Goal: Task Accomplishment & Management: Manage account settings

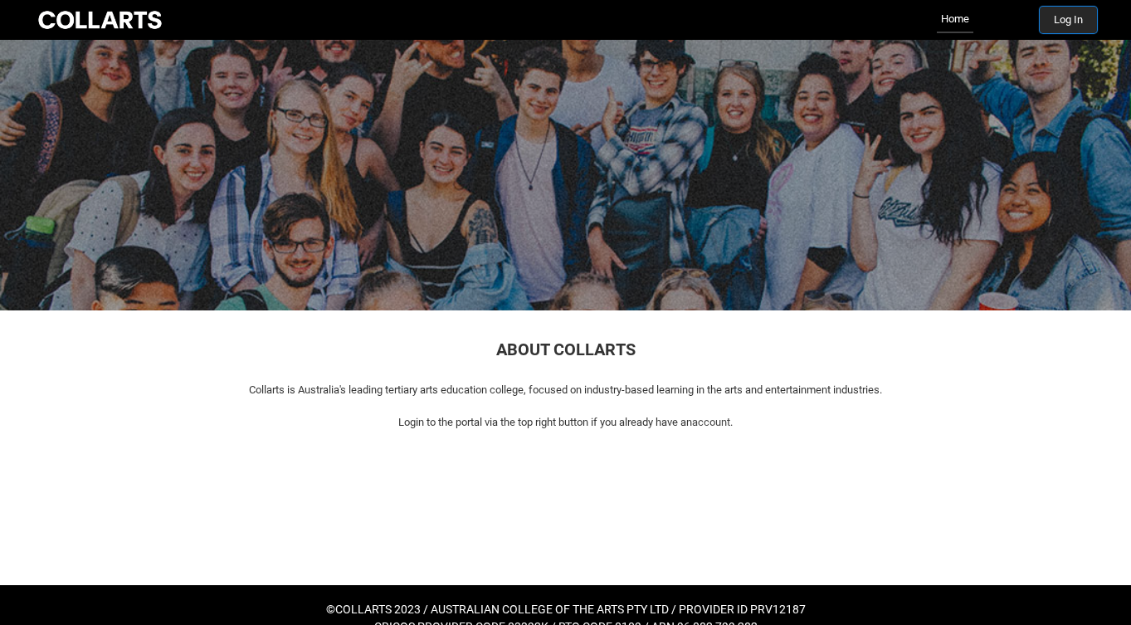
click at [1062, 15] on button "Log In" at bounding box center [1068, 20] width 57 height 27
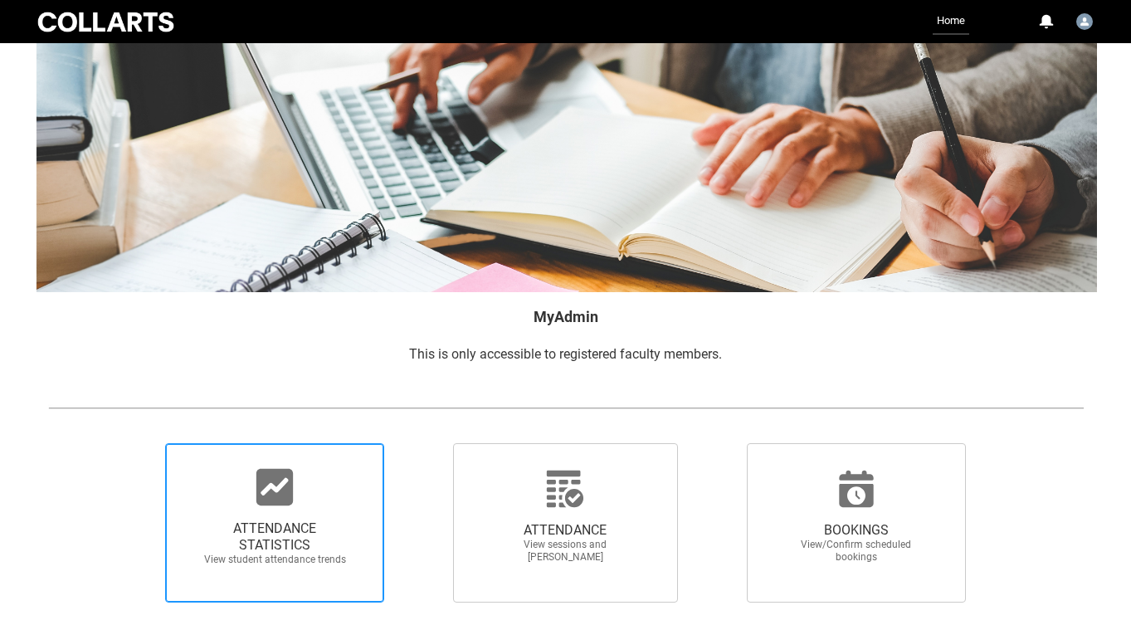
click at [276, 510] on span "ATTENDANCE STATISTICS View student attendance trends" at bounding box center [274, 543] width 159 height 72
click at [138, 443] on input "ATTENDANCE STATISTICS View student attendance trends" at bounding box center [137, 442] width 1 height 1
radio input "true"
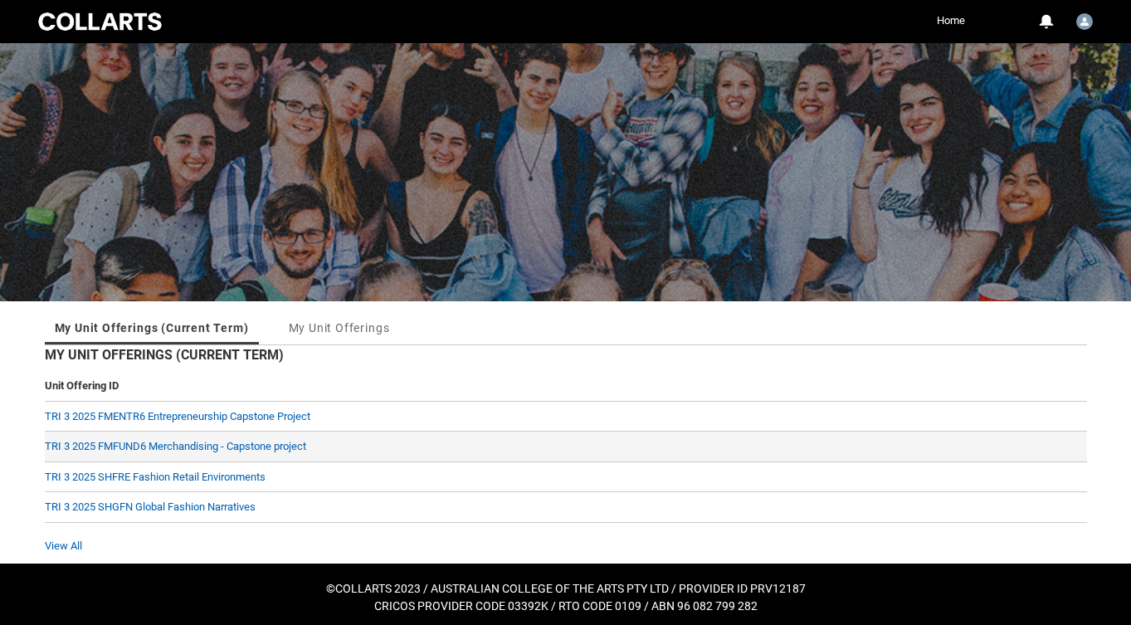
scroll to position [15, 0]
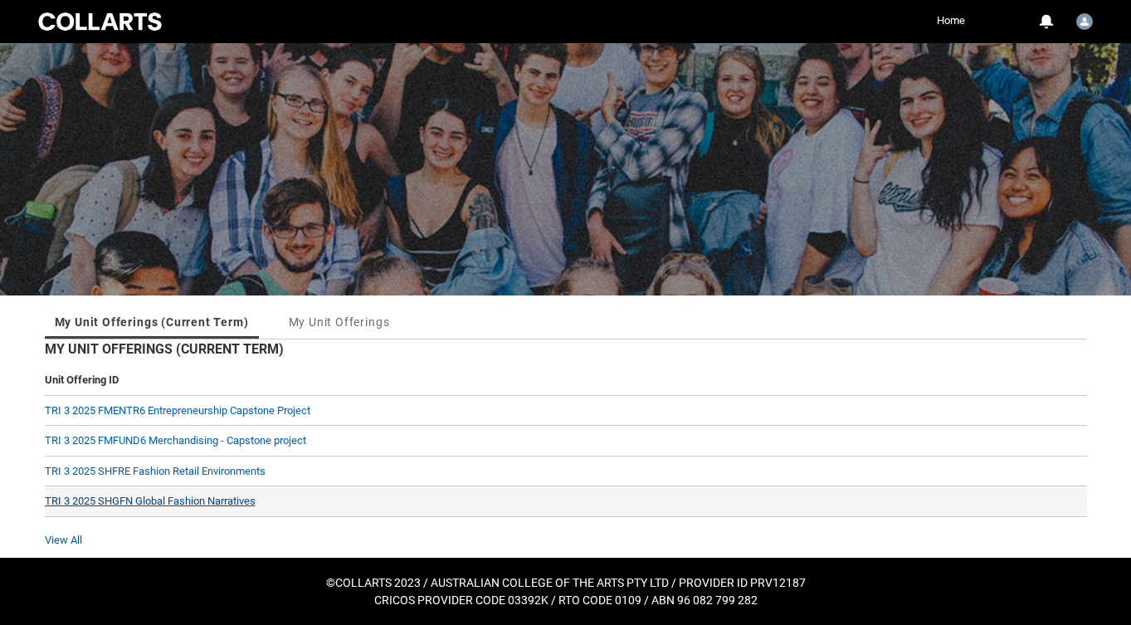
click at [198, 503] on link "TRI 3 2025 SHGFN Global Fashion Narratives" at bounding box center [150, 501] width 211 height 12
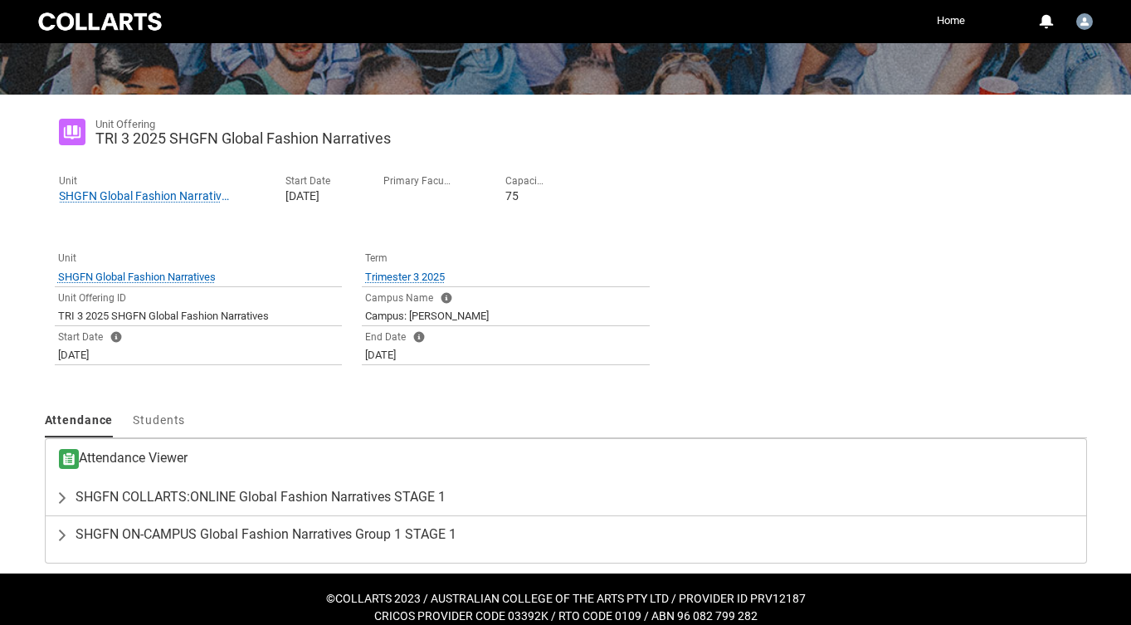
scroll to position [232, 0]
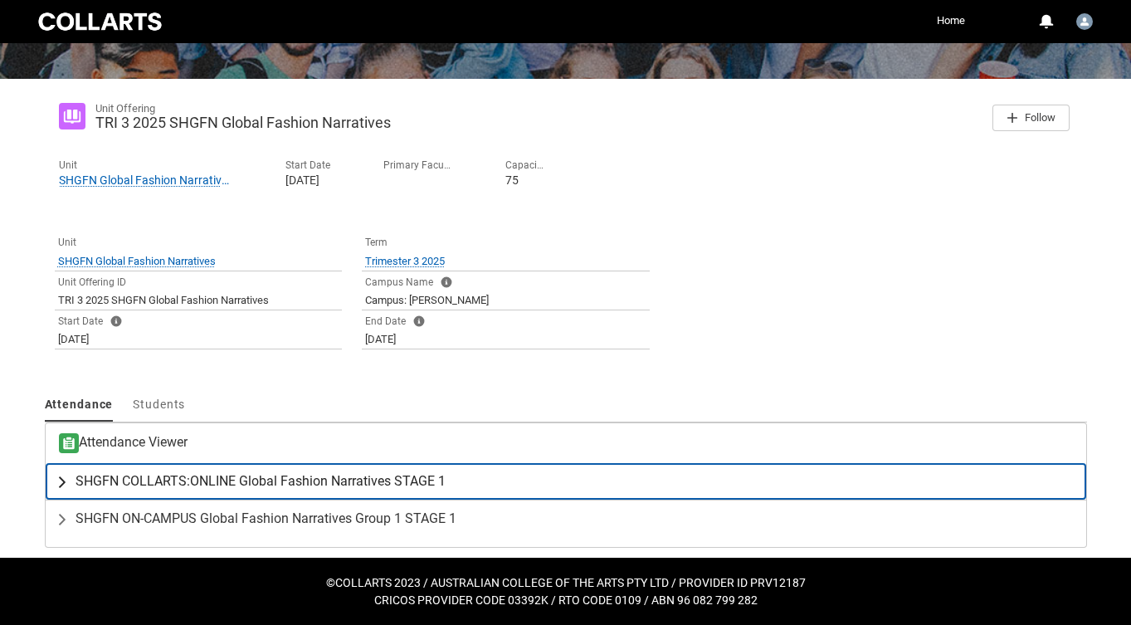
click at [215, 485] on span "SHGFN COLLARTS:ONLINE Global Fashion Narratives STAGE 1" at bounding box center [261, 481] width 370 height 17
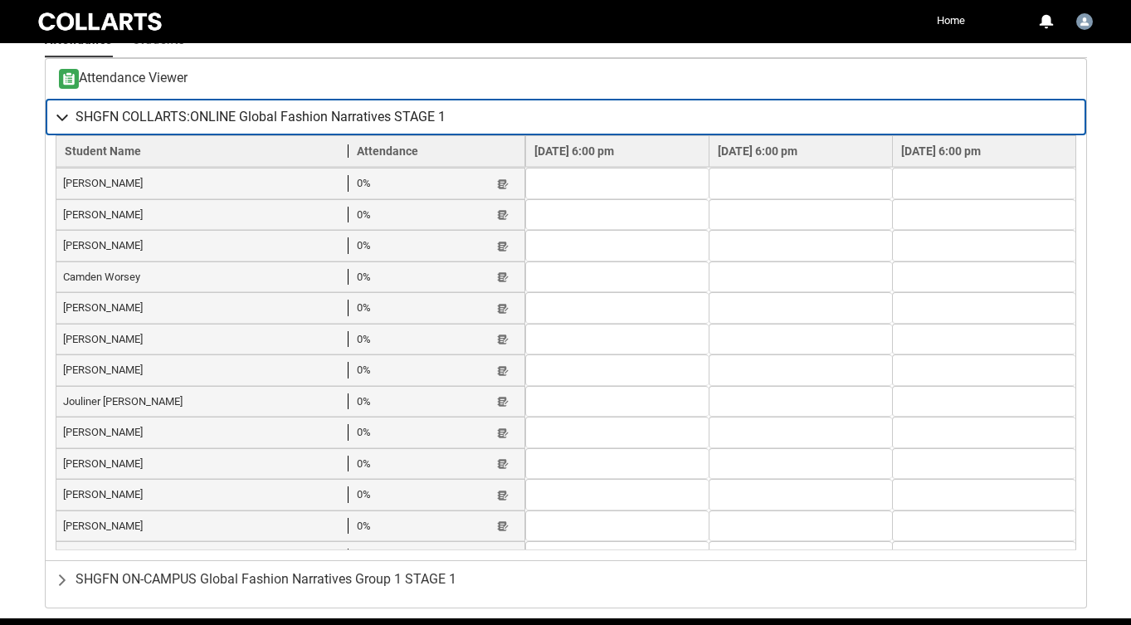
scroll to position [656, 0]
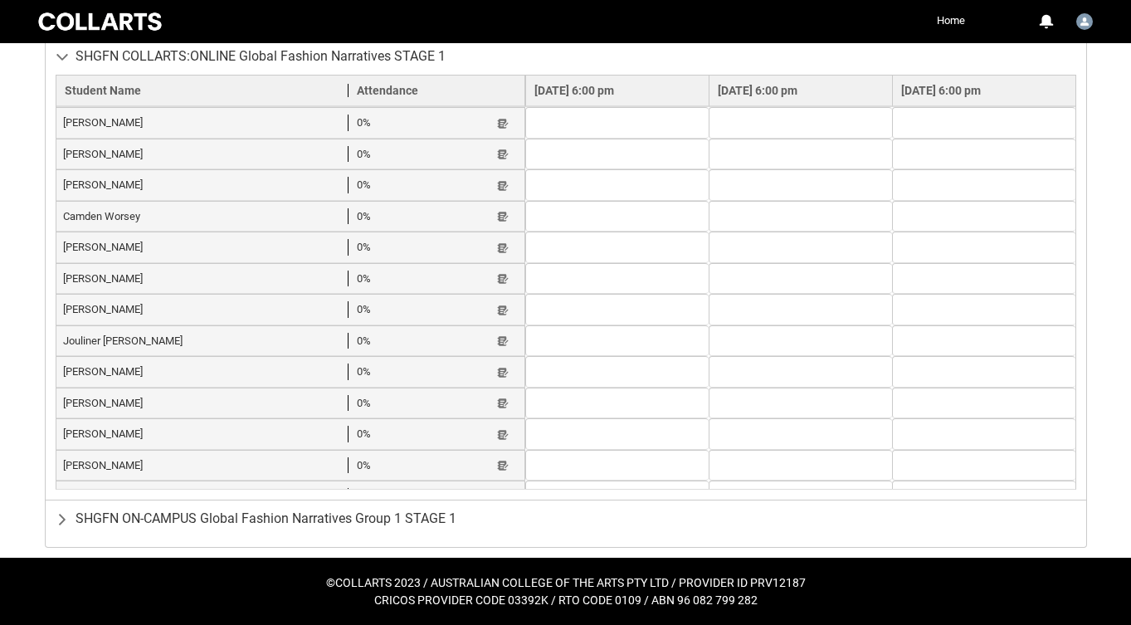
click at [497, 584] on lightning-primitive-icon "button" at bounding box center [503, 590] width 12 height 12
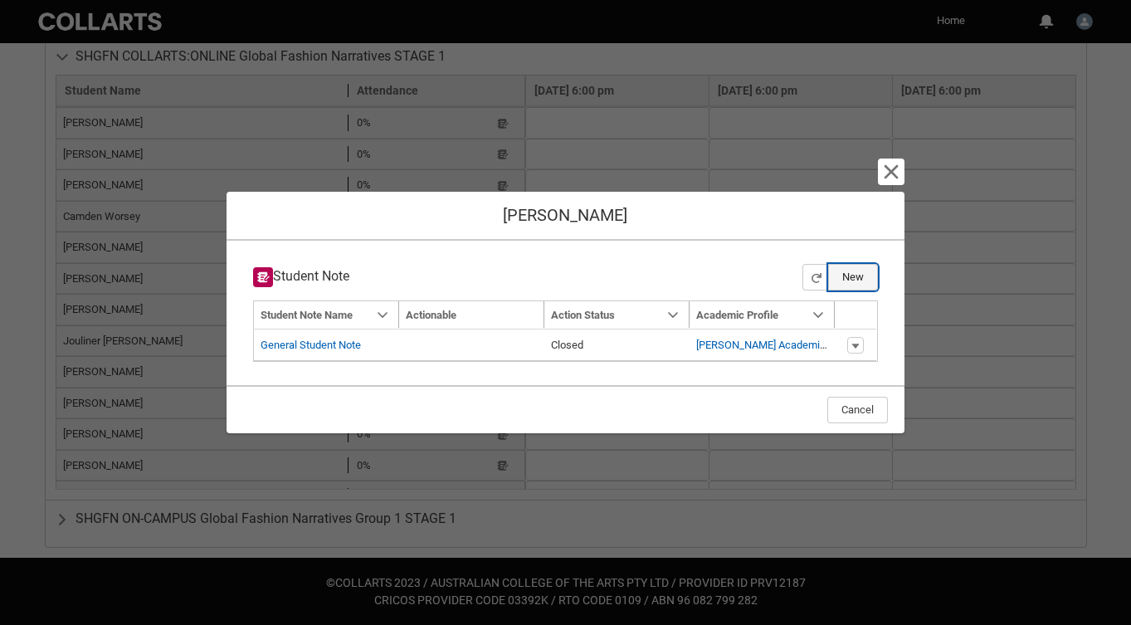
click at [853, 279] on button "New" at bounding box center [853, 277] width 50 height 27
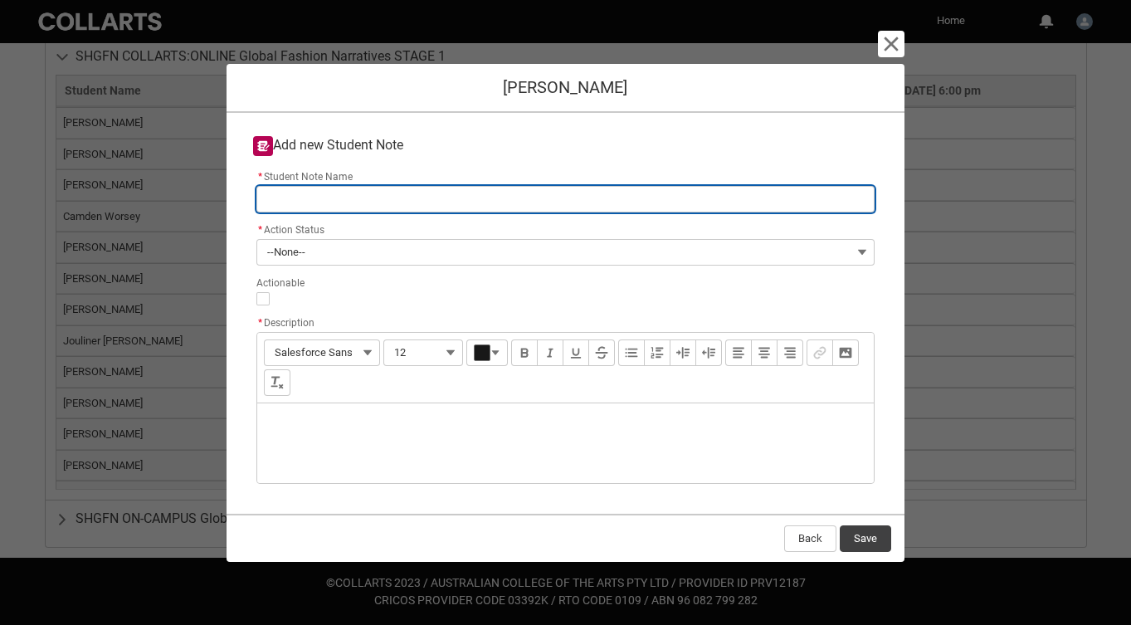
click at [332, 190] on input "* Student Note Name" at bounding box center [565, 199] width 619 height 27
type lightning-primitive-input-simple "N"
type input "N"
type lightning-primitive-input-simple "No"
type input "No"
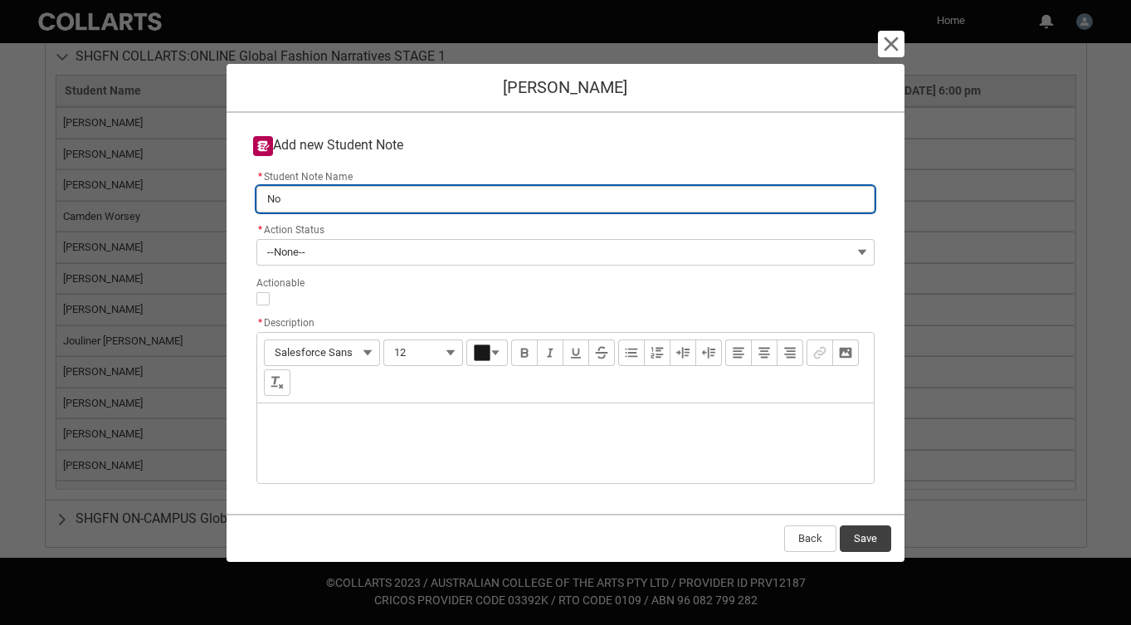
type lightning-primitive-input-simple "No"
type input "No"
type lightning-primitive-input-simple "No A"
type input "No A"
type lightning-primitive-input-simple "No A1"
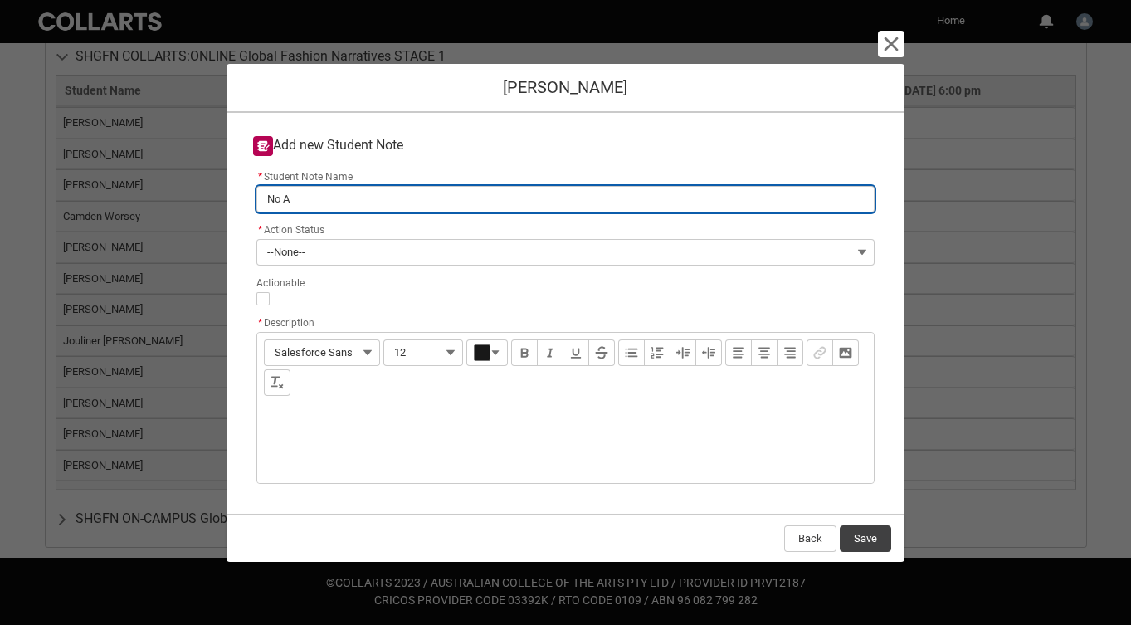
type input "No A1"
type lightning-primitive-input-simple "No A1"
type input "No A1"
type lightning-primitive-input-simple "No A1 s"
type input "No A1 s"
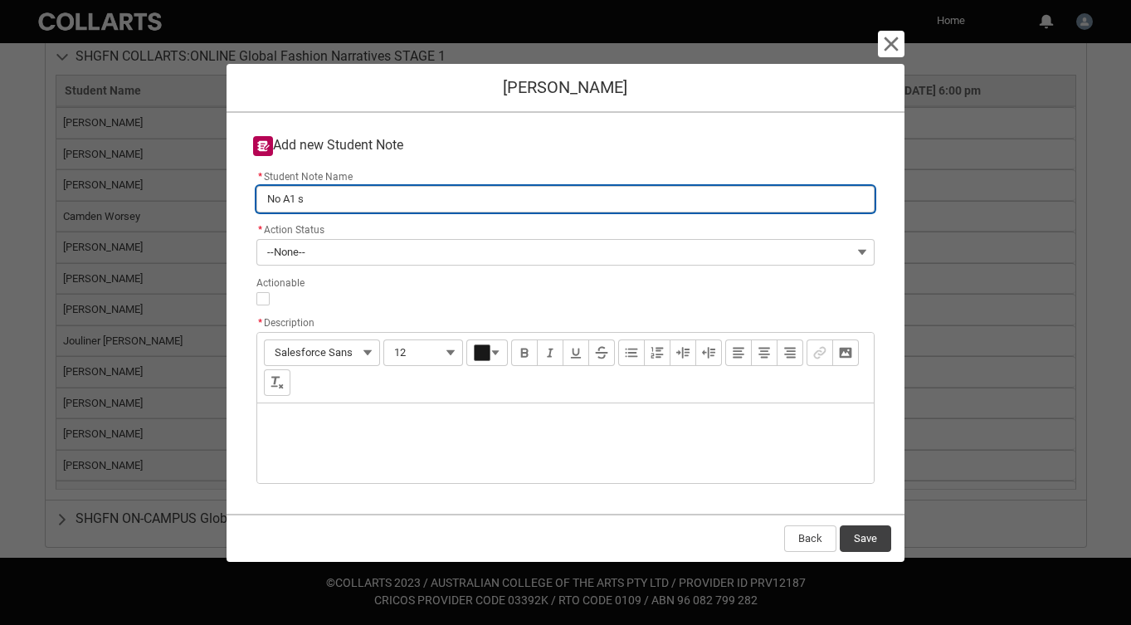
type lightning-primitive-input-simple "No A1 su"
type input "No A1 su"
type lightning-primitive-input-simple "No A1 sub"
type input "No A1 sub"
type lightning-primitive-input-simple "No A1 subm"
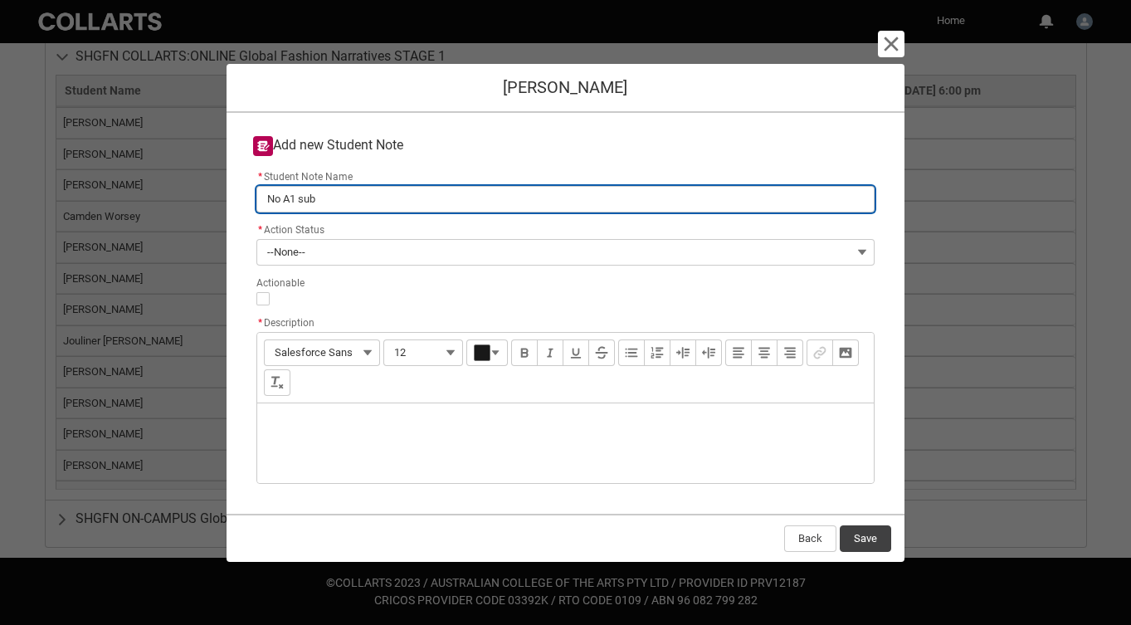
type input "No A1 subm"
type lightning-primitive-input-simple "No A1 submi"
type input "No A1 submi"
type lightning-primitive-input-simple "No A1 submis"
type input "No A1 submis"
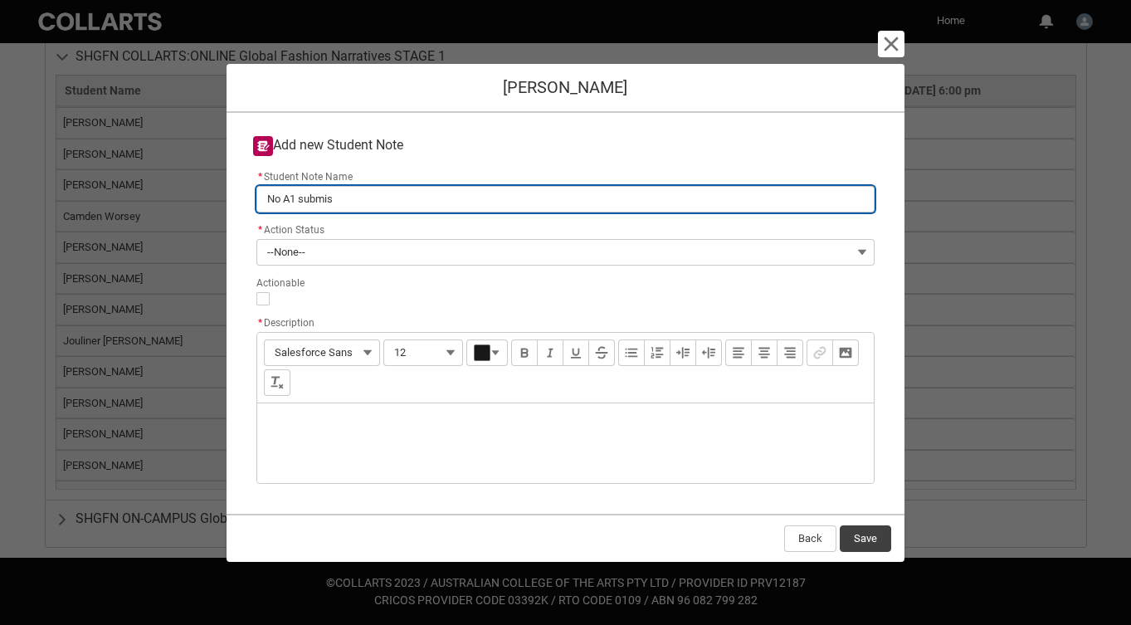
type lightning-primitive-input-simple "No A1 submiss"
type input "No A1 submiss"
type lightning-primitive-input-simple "No A1 submissi"
type input "No A1 submissi"
type lightning-primitive-input-simple "No A1 submissio"
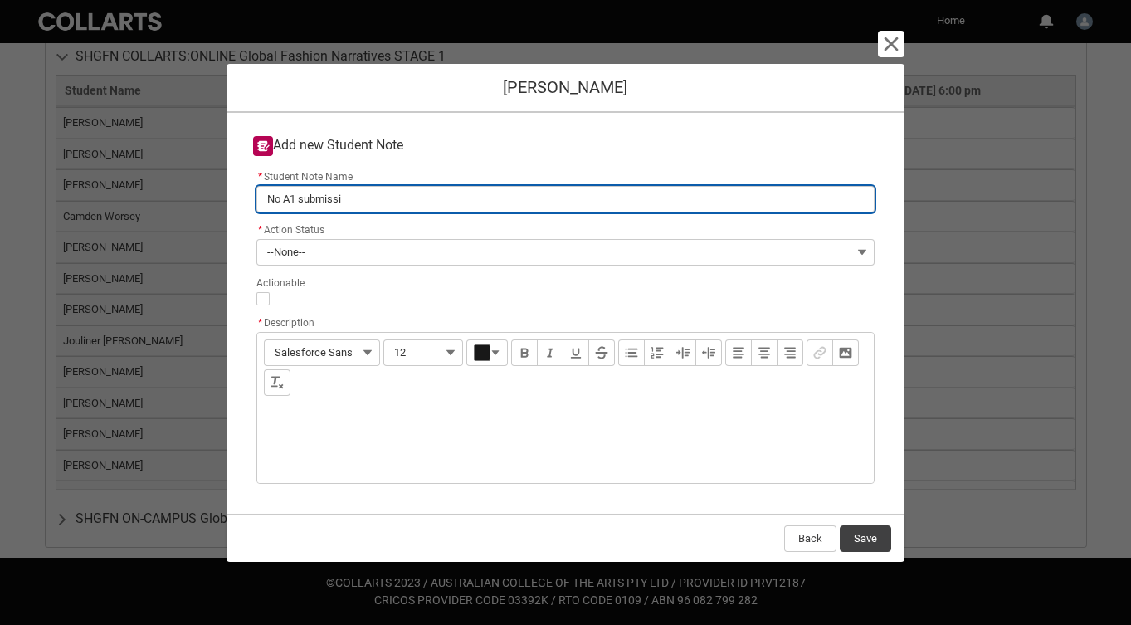
type input "No A1 submissio"
type lightning-primitive-input-simple "No A1 submission"
type input "No A1 submission"
type lightning-primitive-input-simple "No A1 submission"
type input "No A1 submission"
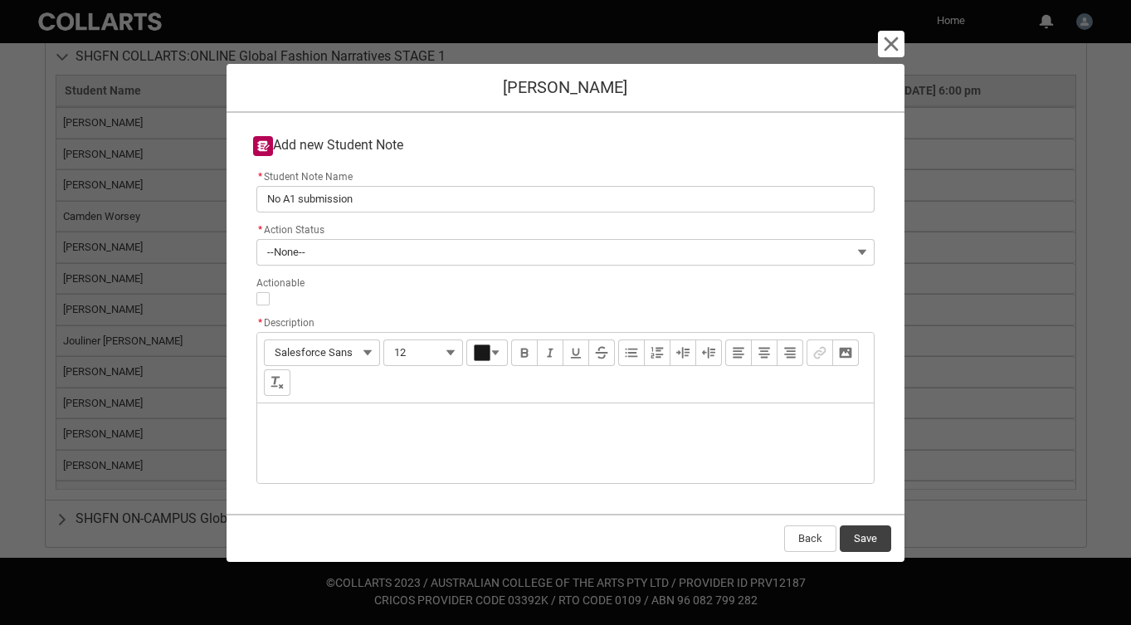
click at [307, 434] on div "Description" at bounding box center [565, 443] width 617 height 80
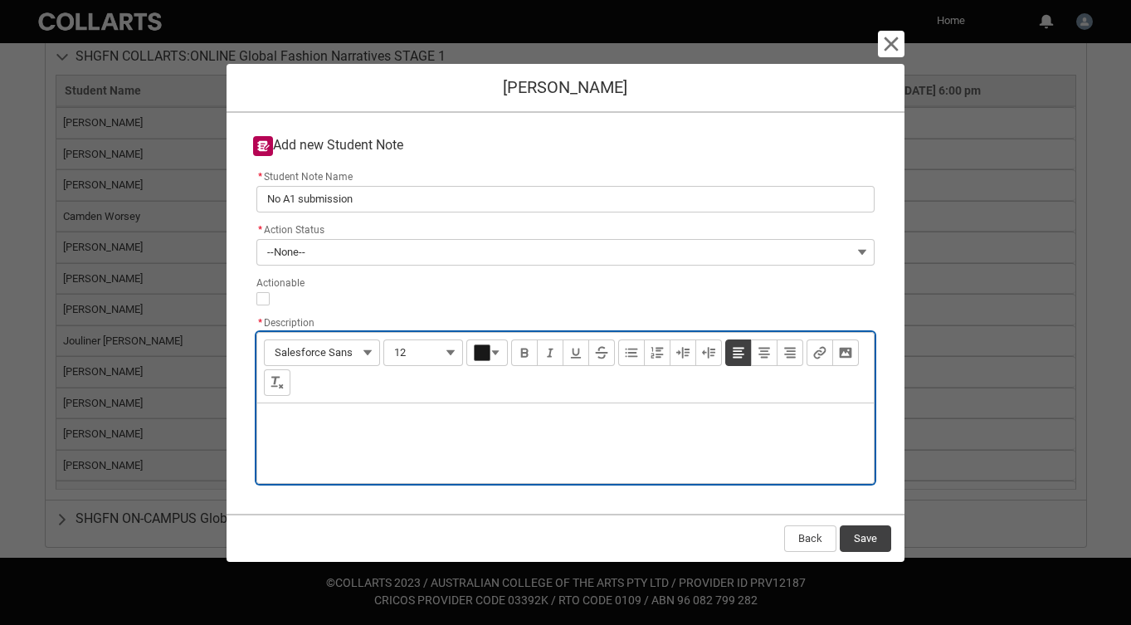
type lightning-input-rich-text "<p>Z</p>"
drag, startPoint x: 563, startPoint y: 429, endPoint x: 546, endPoint y: 427, distance: 17.6
click at [547, 427] on p "Zoe has not submitted A1, had been given extension until oce 8th" at bounding box center [566, 425] width 591 height 17
type lightning-input-rich-text "<p>Zoe has not submitted A1, had been given extension until Oct. 8th</p>"
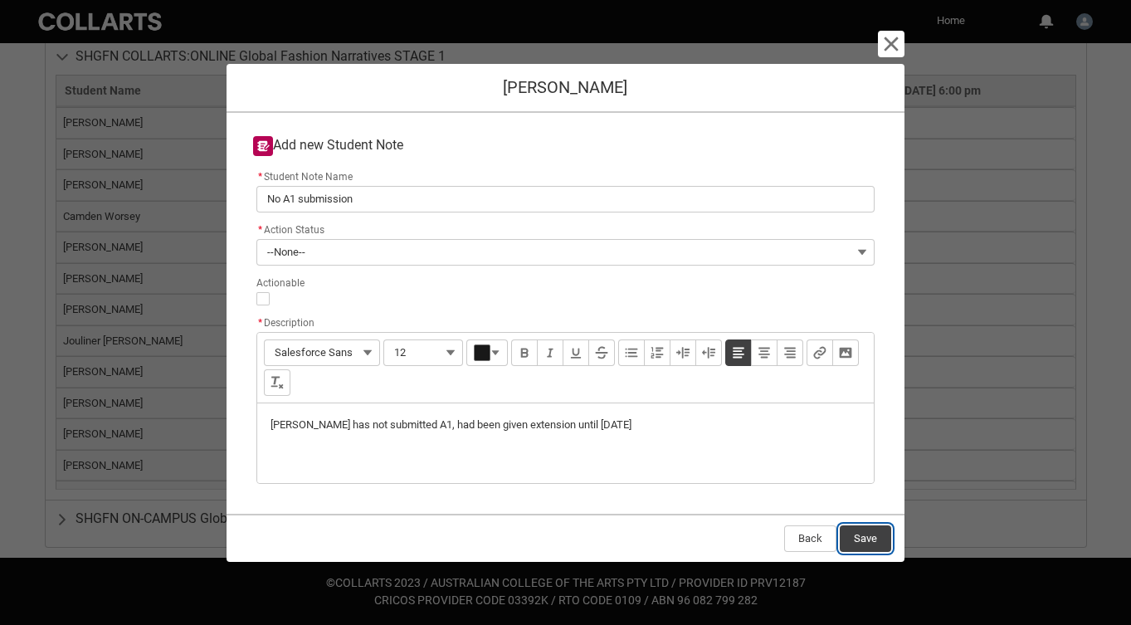
click at [873, 538] on button "Save" at bounding box center [865, 538] width 51 height 27
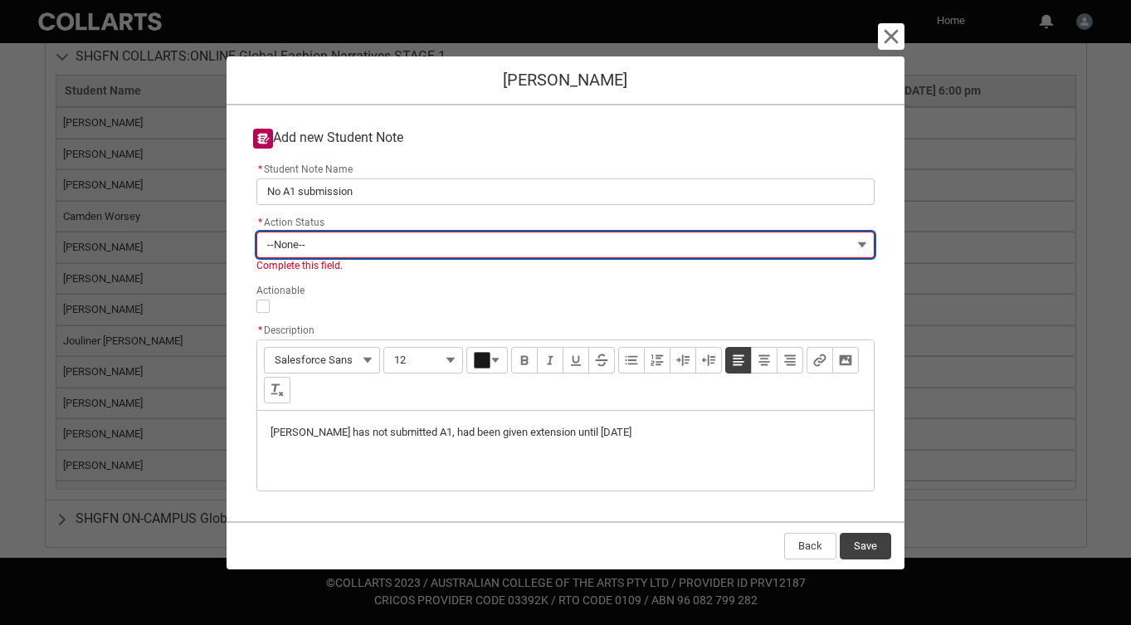
click at [860, 242] on button "--None--" at bounding box center [565, 245] width 619 height 27
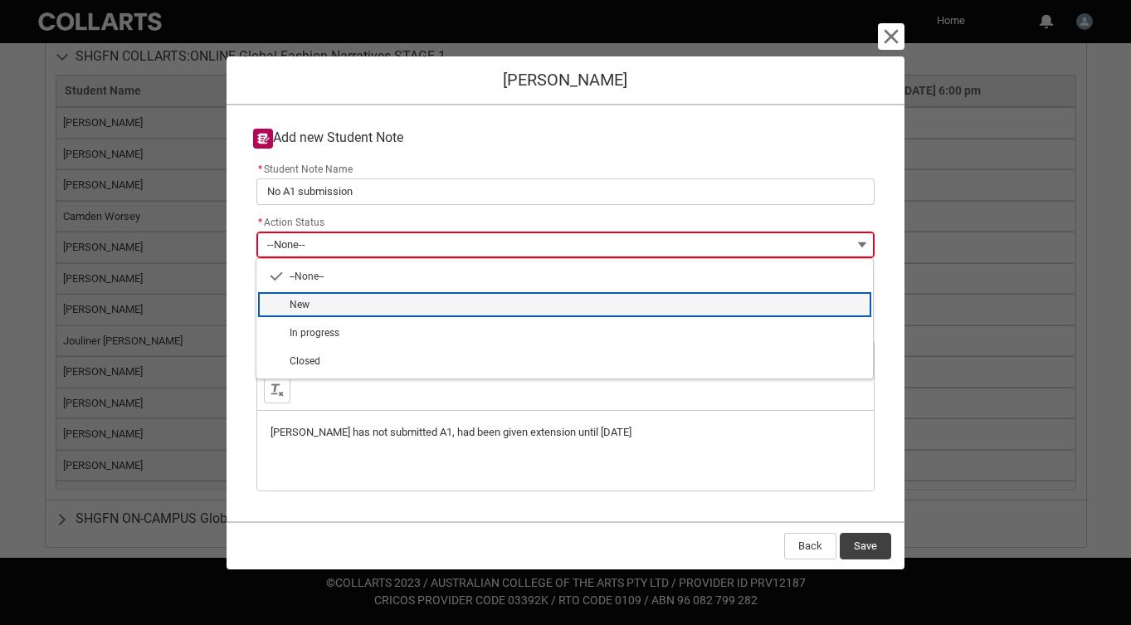
click at [840, 300] on span "New" at bounding box center [577, 304] width 574 height 15
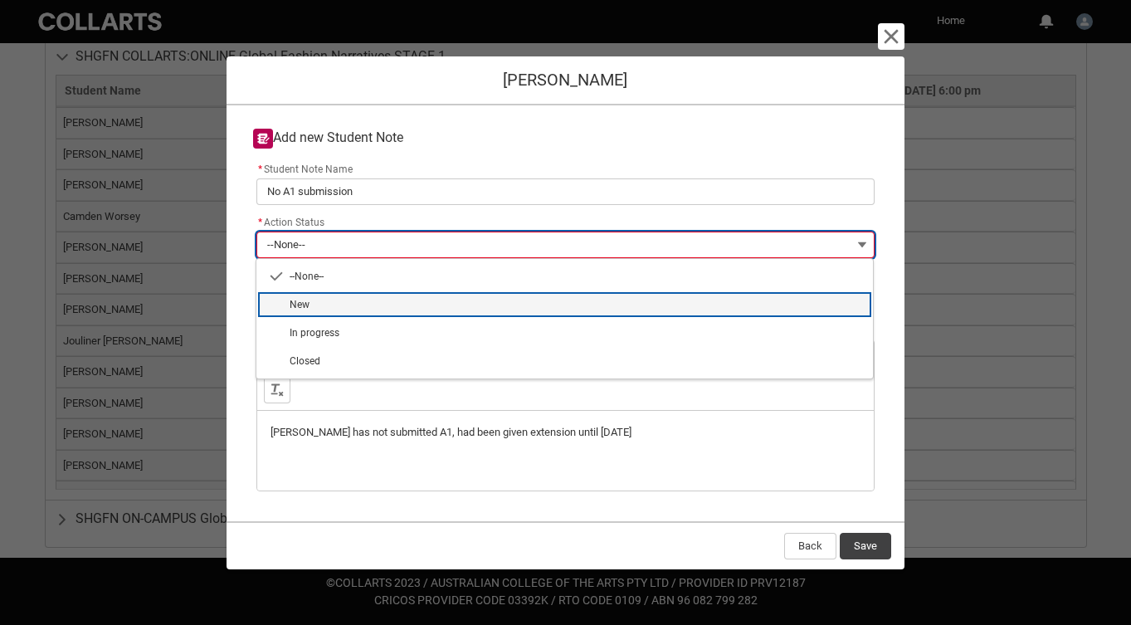
type lightning-combobox "New"
type lightning-picklist "New"
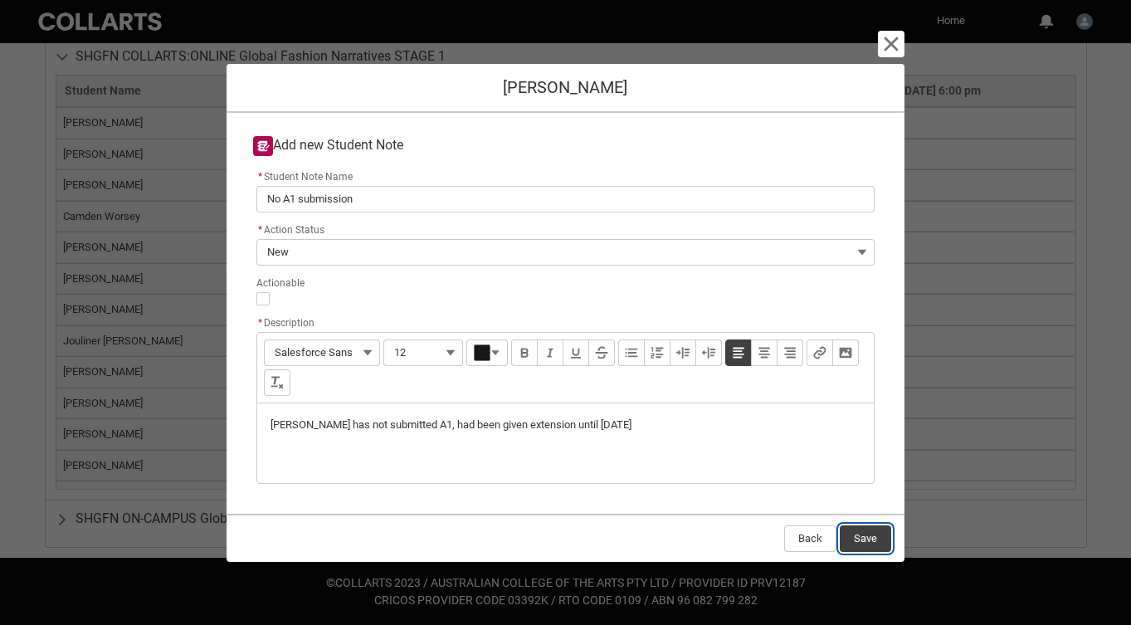
click at [871, 546] on button "Save" at bounding box center [865, 538] width 51 height 27
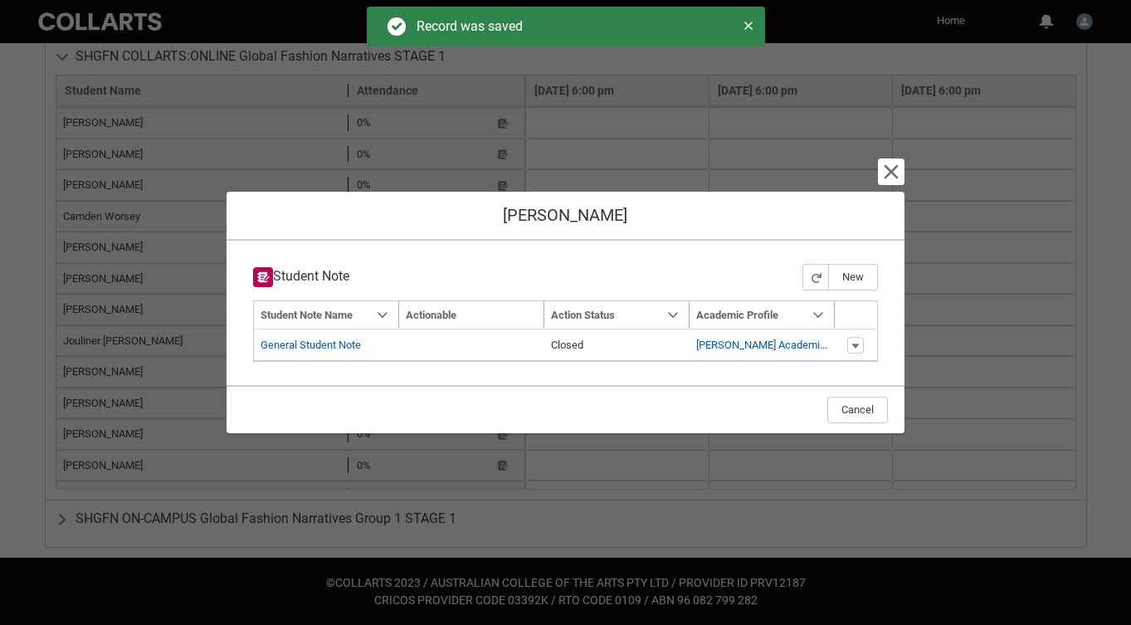
type input "175"
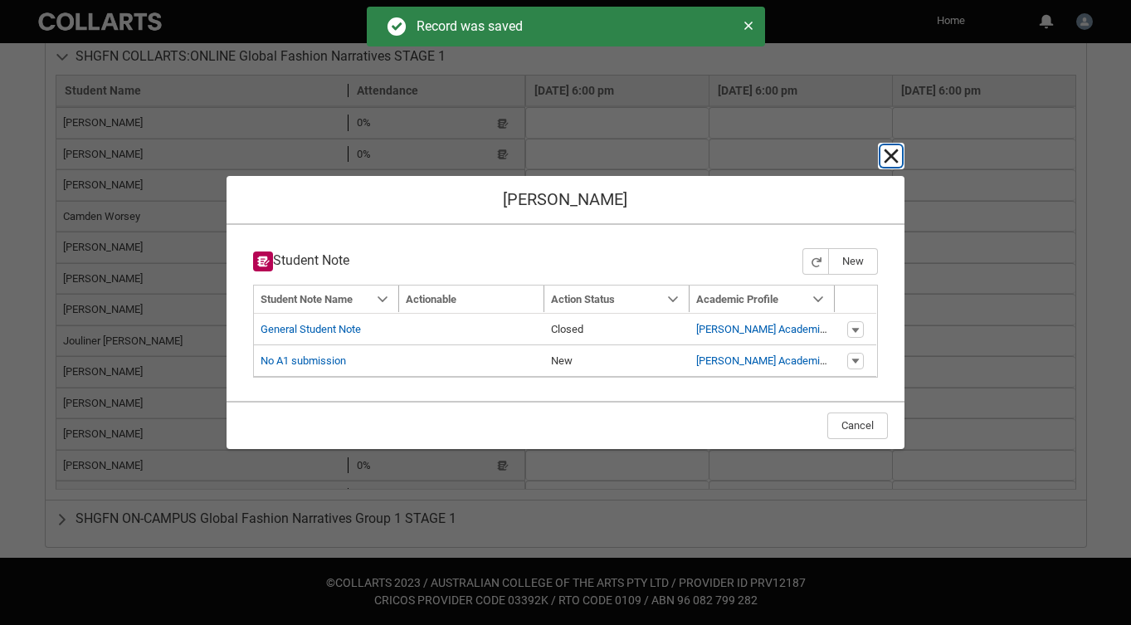
click at [894, 152] on lightning-primitive-icon "button" at bounding box center [891, 156] width 20 height 20
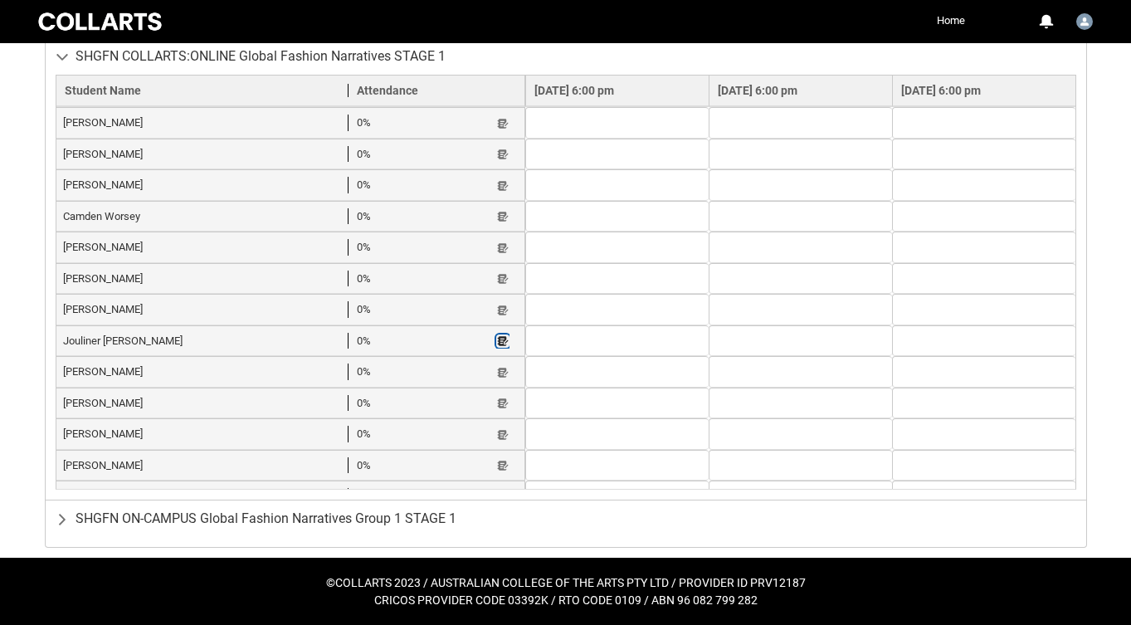
click at [497, 335] on lightning-primitive-icon "button" at bounding box center [503, 341] width 12 height 12
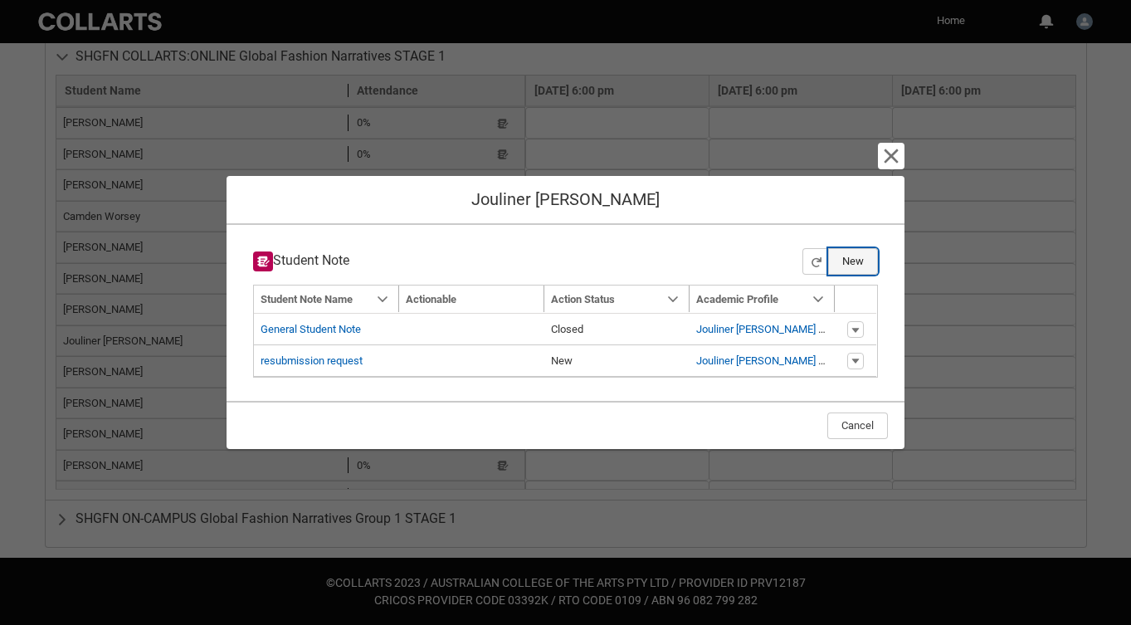
click at [854, 261] on button "New" at bounding box center [853, 261] width 50 height 27
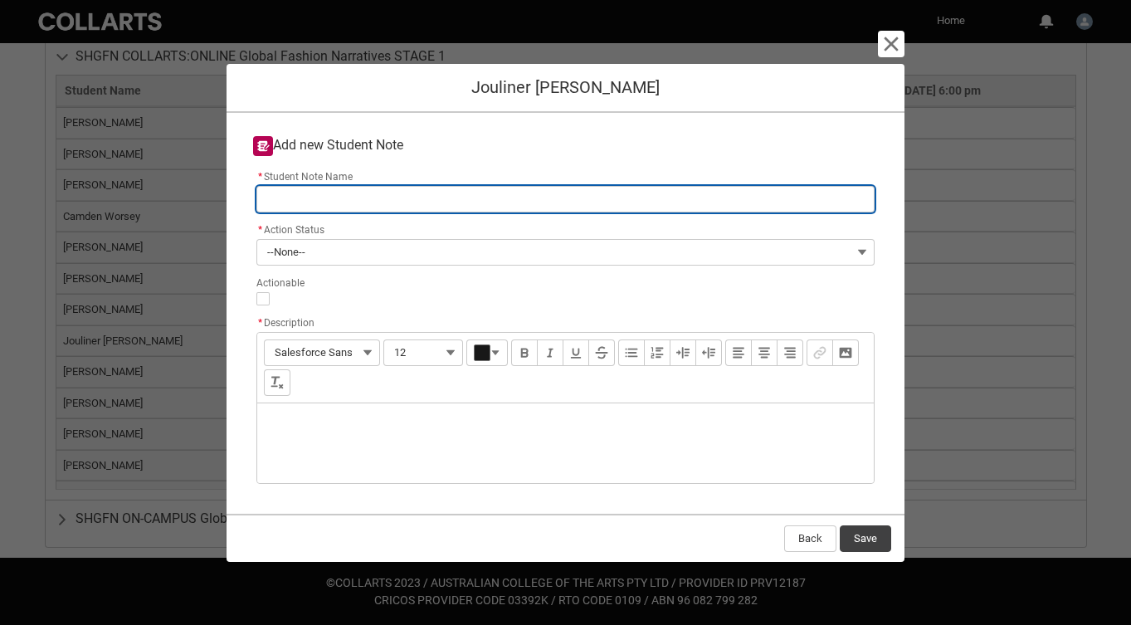
click at [370, 201] on input "* Student Note Name" at bounding box center [565, 199] width 619 height 27
type lightning-primitive-input-simple "r"
type input "r"
type lightning-primitive-input-simple "re"
type input "re"
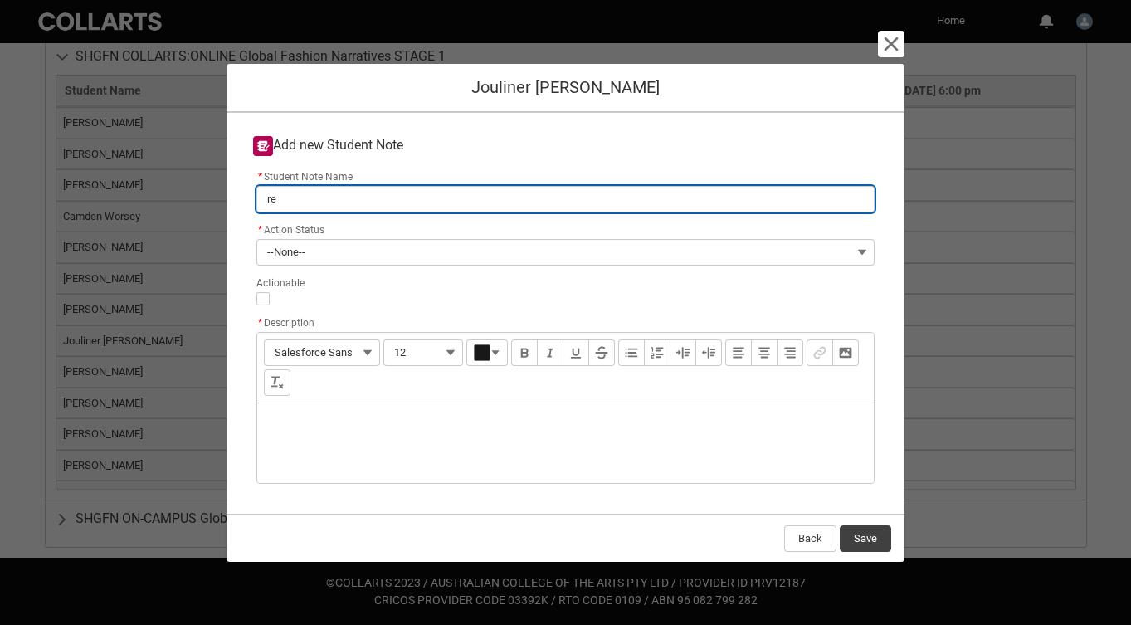
type lightning-primitive-input-simple "res"
type input "res"
type lightning-primitive-input-simple "resu"
type input "resu"
type lightning-primitive-input-simple "resub"
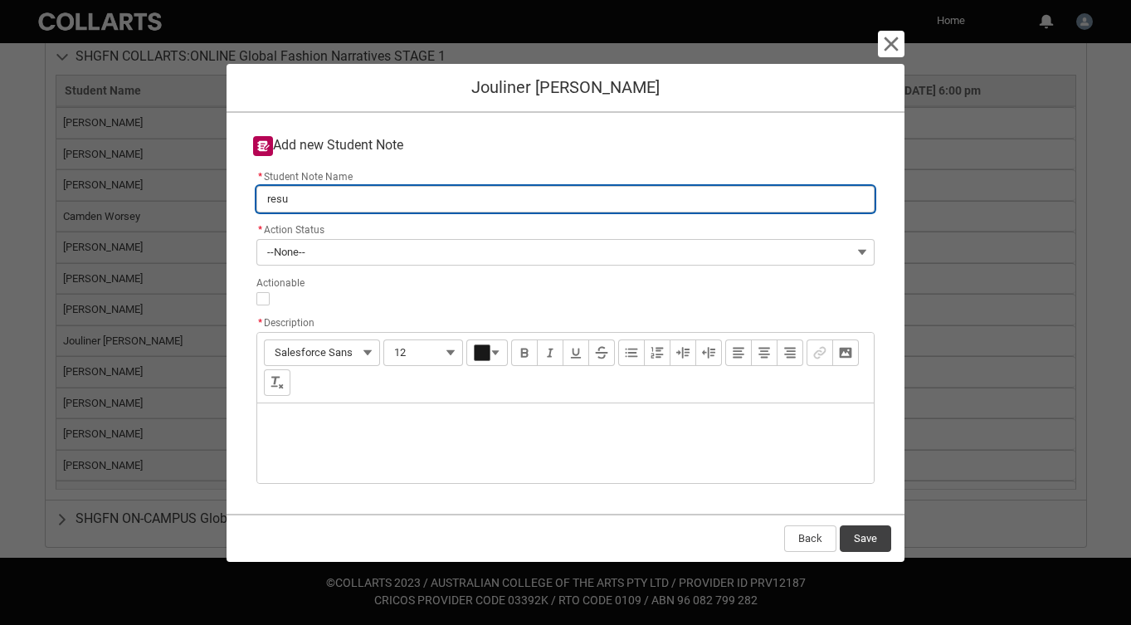
type input "resub"
type lightning-primitive-input-simple "resubm"
type input "resubm"
type lightning-primitive-input-simple "resubmi"
type input "resubmi"
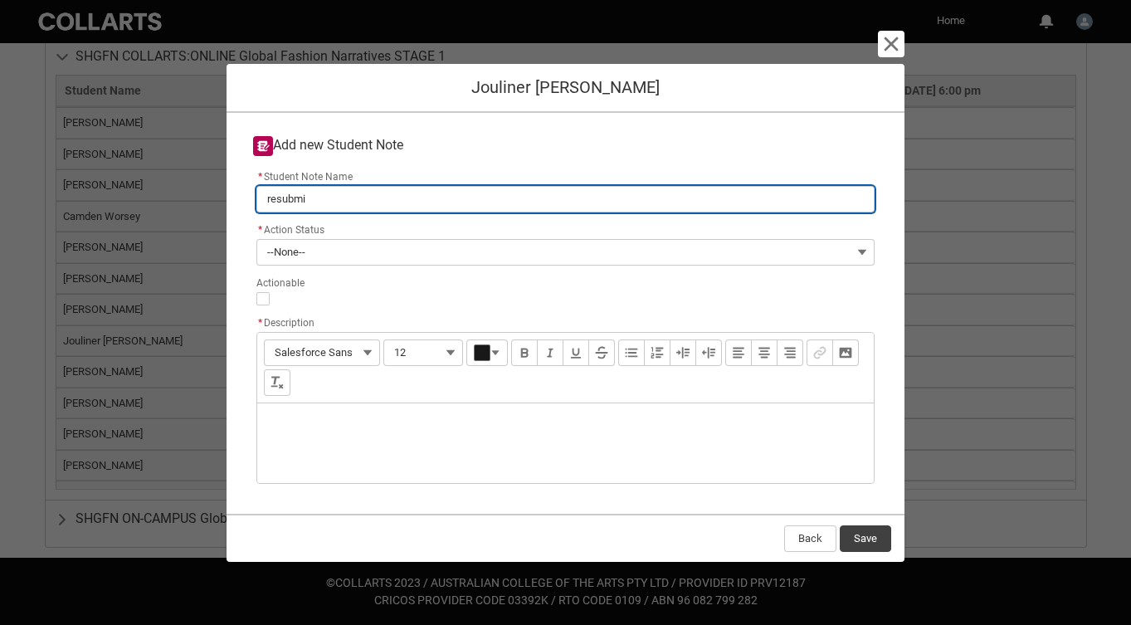
type lightning-primitive-input-simple "resubmit"
type input "resubmit"
type lightning-primitive-input-simple "resubmitt"
type input "resubmitt"
type lightning-primitive-input-simple "resubmitte"
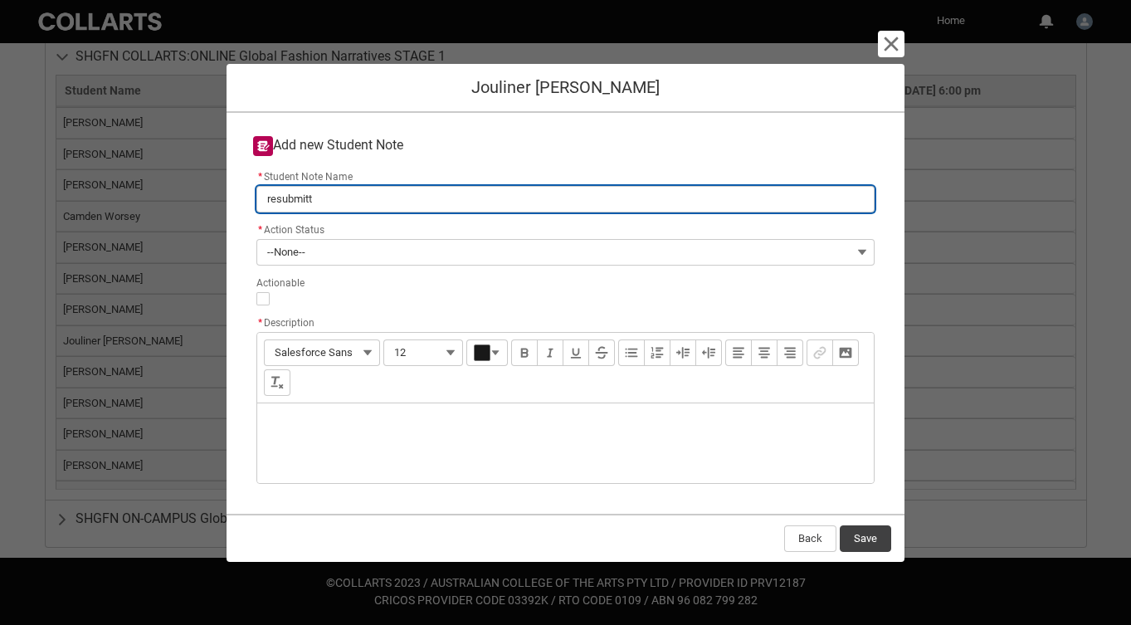
type input "resubmitte"
type lightning-primitive-input-simple "resubmitted"
type input "resubmitted"
type lightning-primitive-input-simple "resubmitted"
type input "resubmitted"
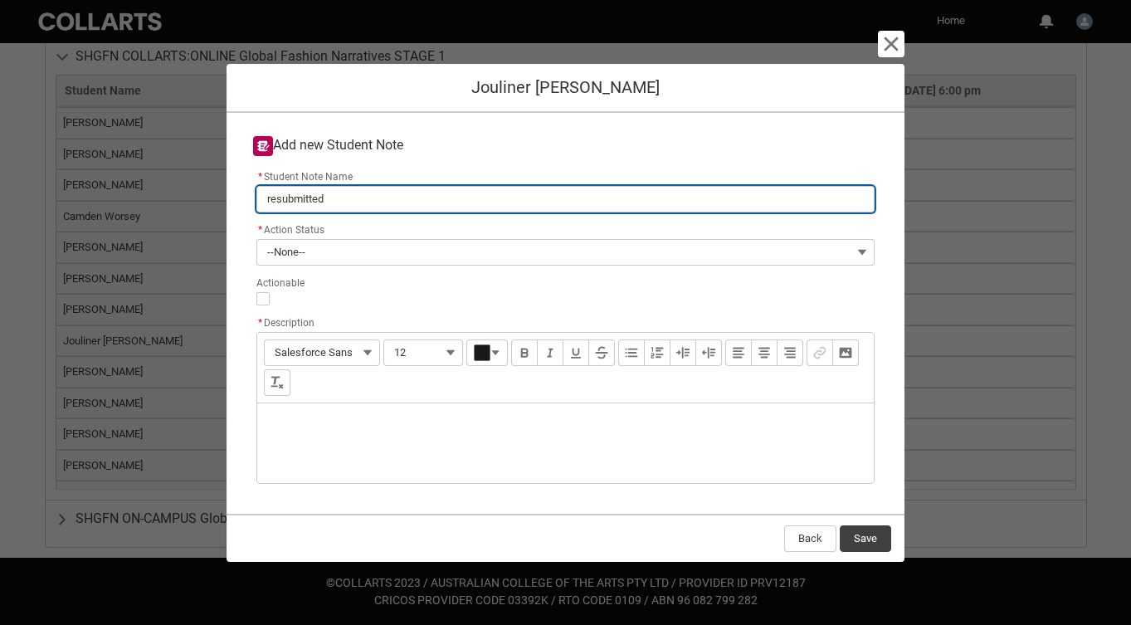
click at [277, 200] on input "resubmitted" at bounding box center [565, 199] width 619 height 27
type lightning-primitive-input-simple "re-submitted"
type input "re-submitted"
click at [381, 200] on input "re-submitted" at bounding box center [565, 199] width 619 height 27
type lightning-primitive-input-simple "re-submitted A"
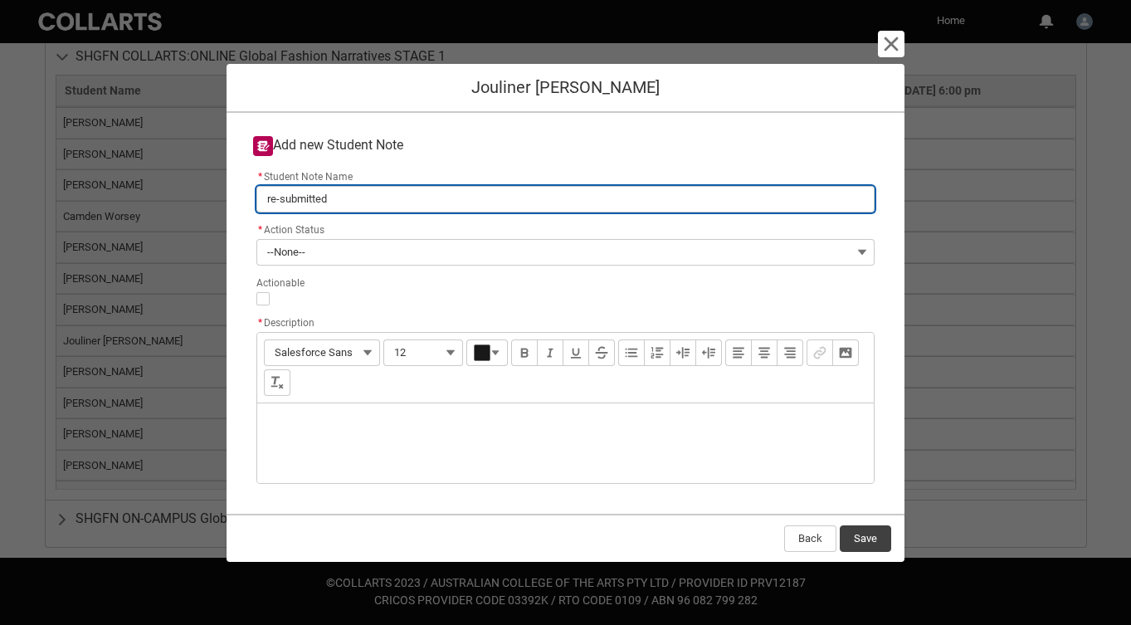
type input "re-submitted A"
type lightning-primitive-input-simple "re-submitted A1"
type input "re-submitted A1"
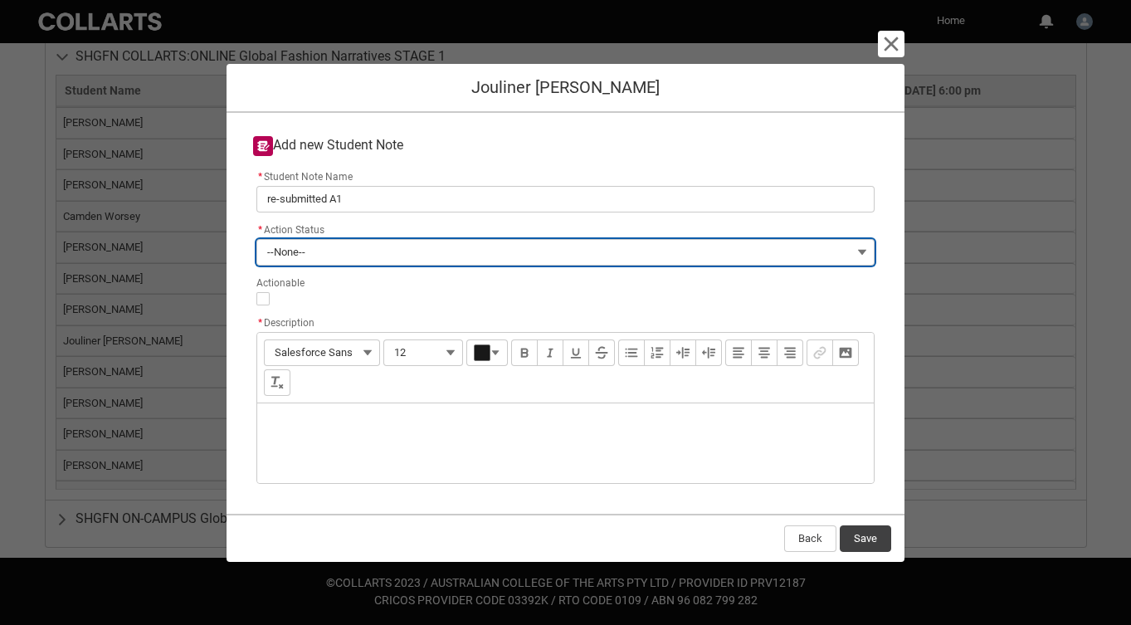
click at [861, 248] on button "--None--" at bounding box center [565, 252] width 619 height 27
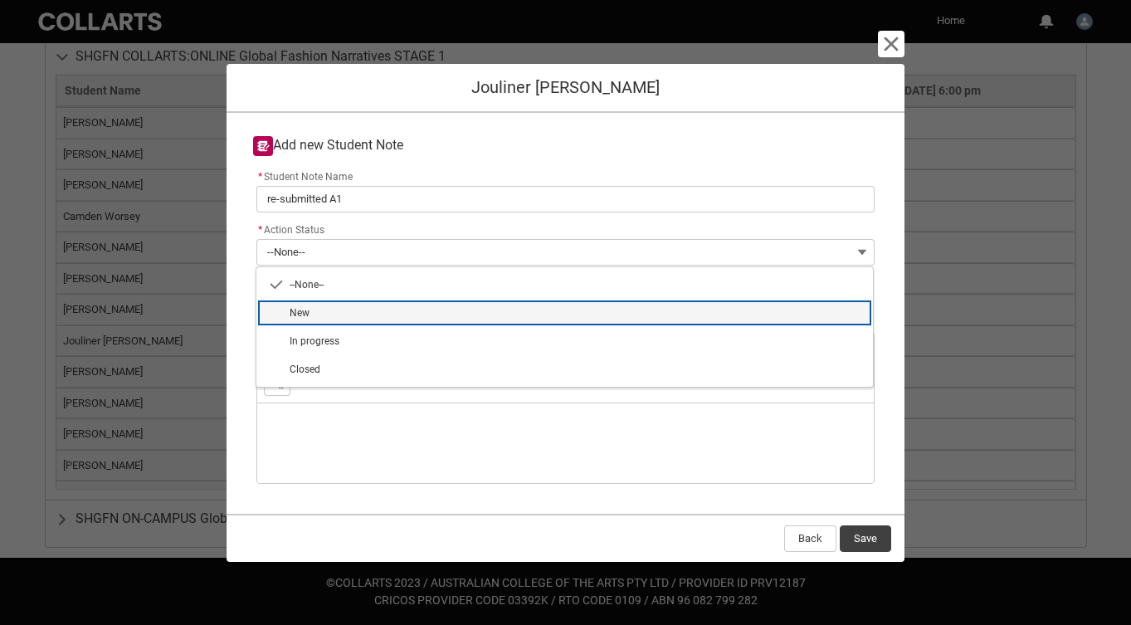
click at [851, 306] on span "New" at bounding box center [577, 312] width 574 height 15
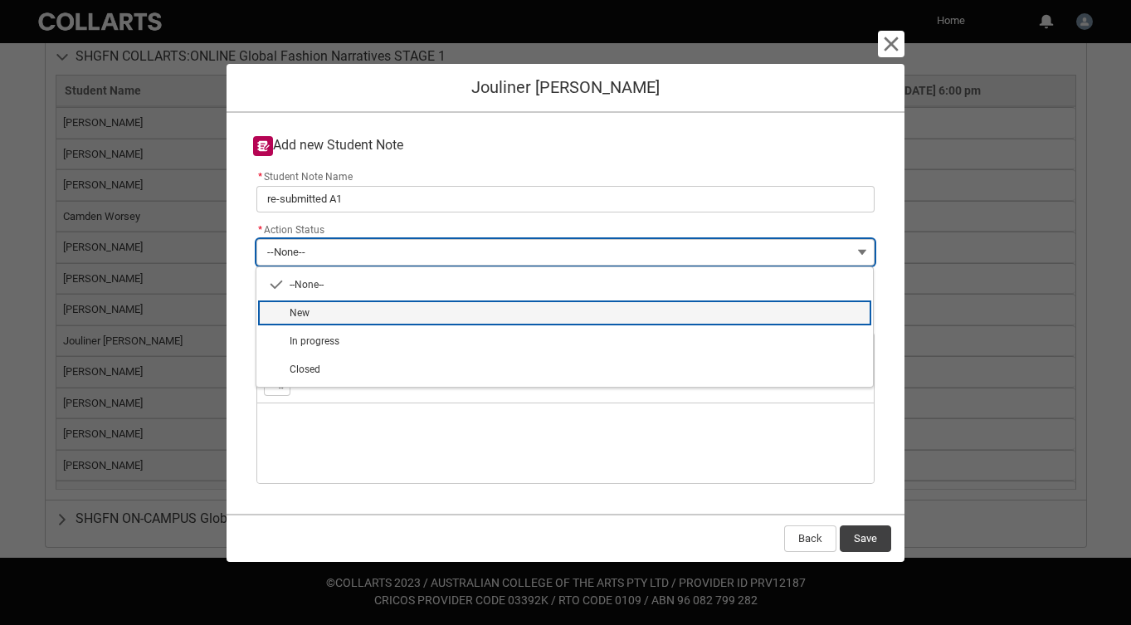
type lightning-combobox "New"
type lightning-picklist "New"
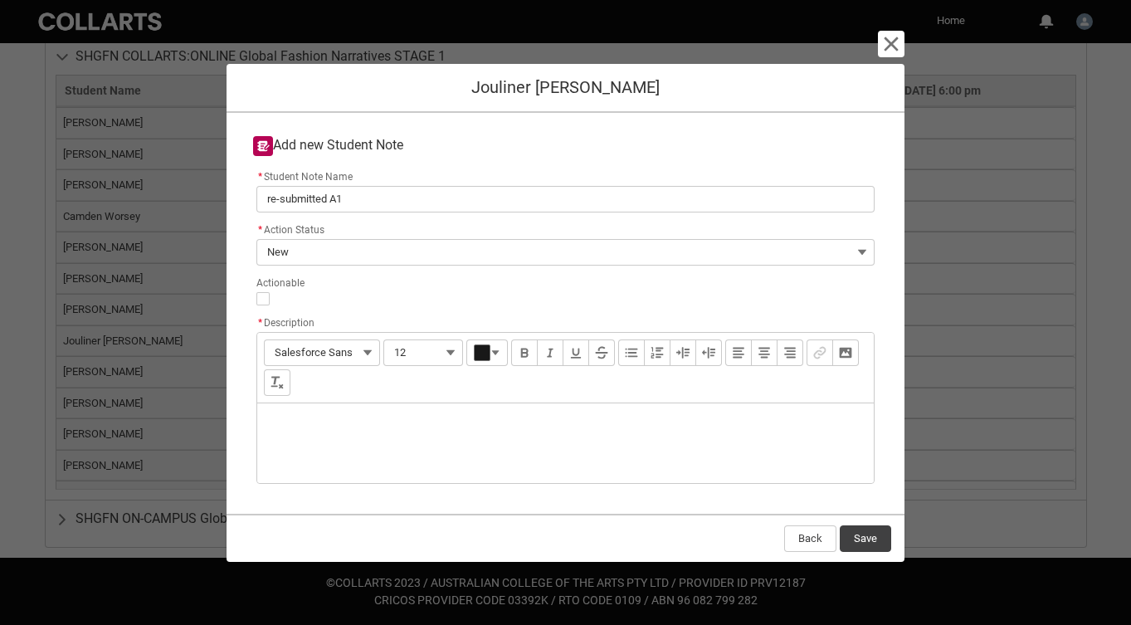
click at [464, 422] on div "Description" at bounding box center [565, 443] width 617 height 80
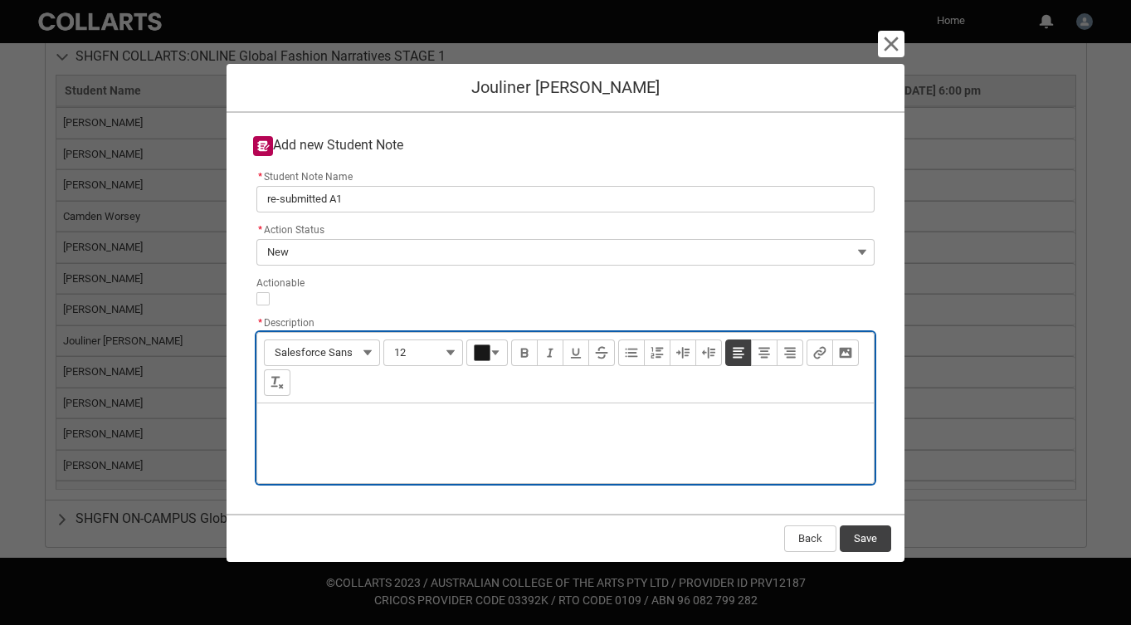
type lightning-input-rich-text "<p>A</p>"
type lightning-input-rich-text "<p>Ashley has now re-submitted her A1 </p>"
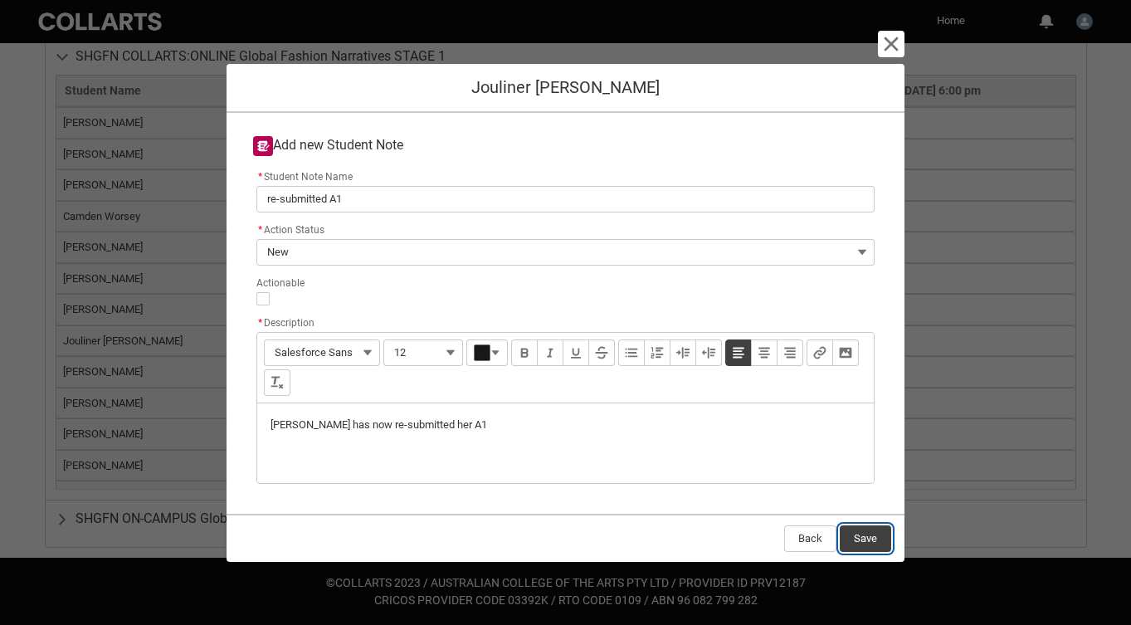
click at [861, 530] on button "Save" at bounding box center [865, 538] width 51 height 27
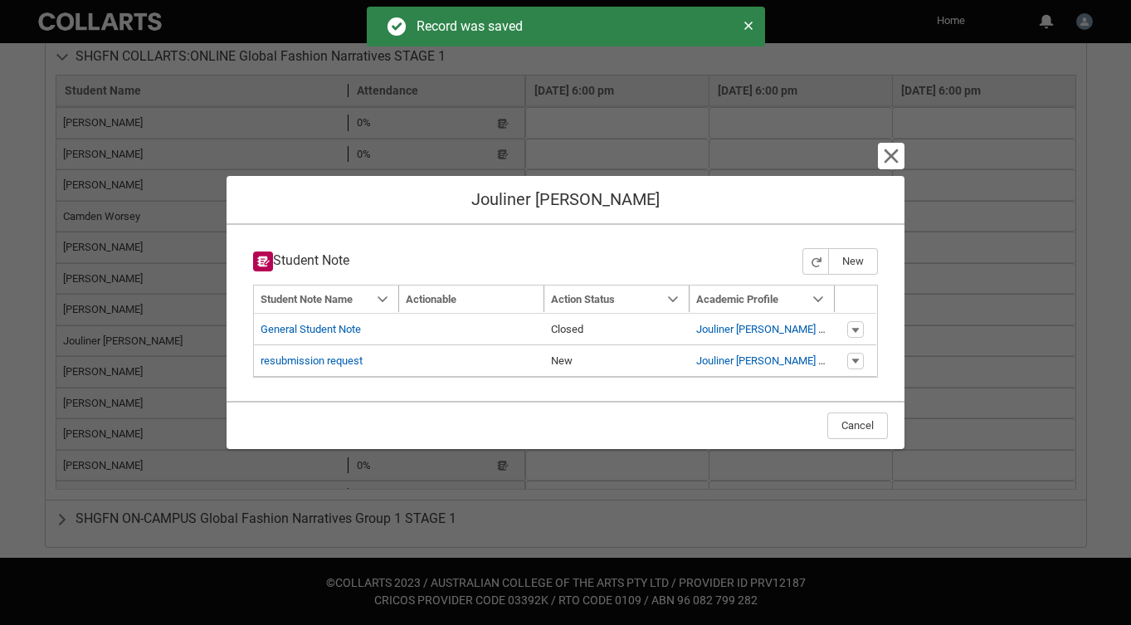
type input "175"
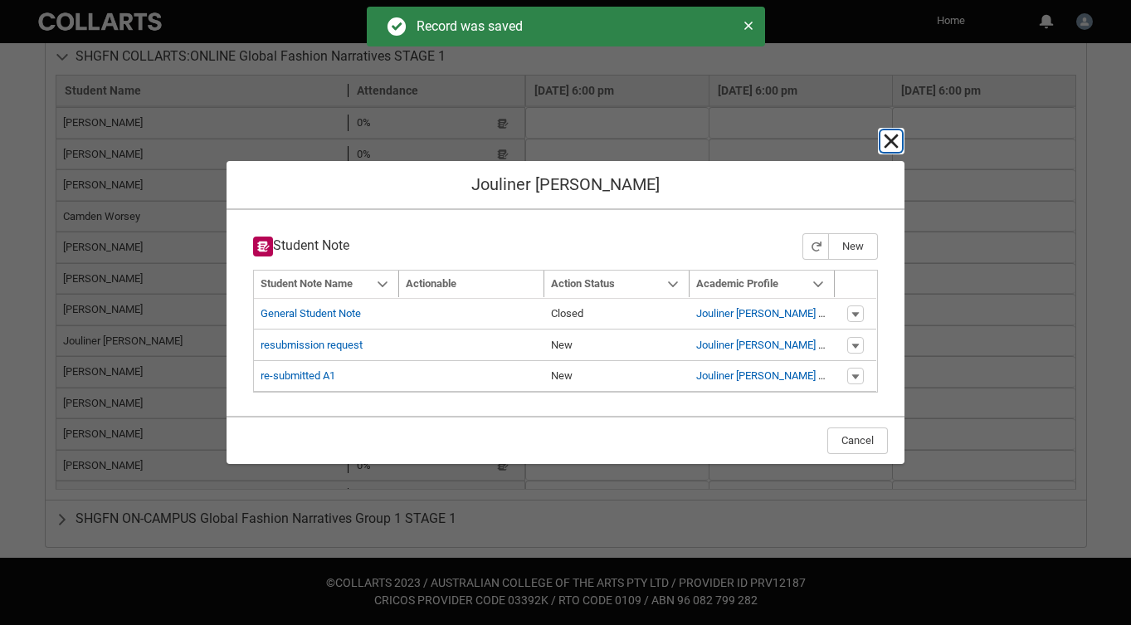
click at [895, 141] on lightning-primitive-icon "button" at bounding box center [891, 141] width 20 height 20
